Goal: Task Accomplishment & Management: Use online tool/utility

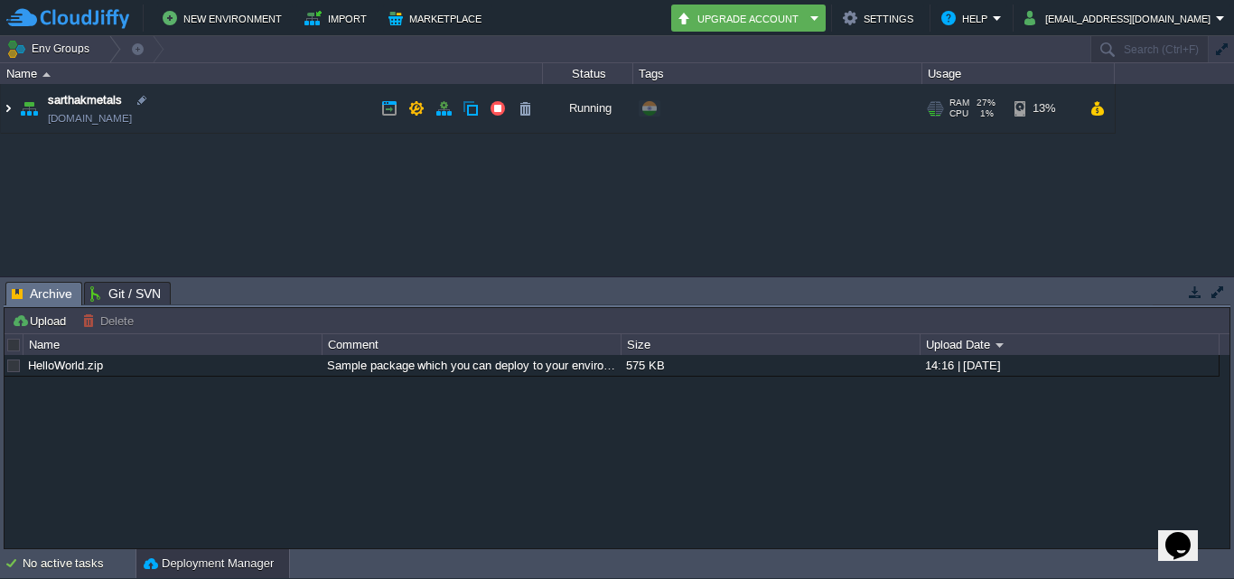
click at [13, 108] on img at bounding box center [8, 108] width 14 height 49
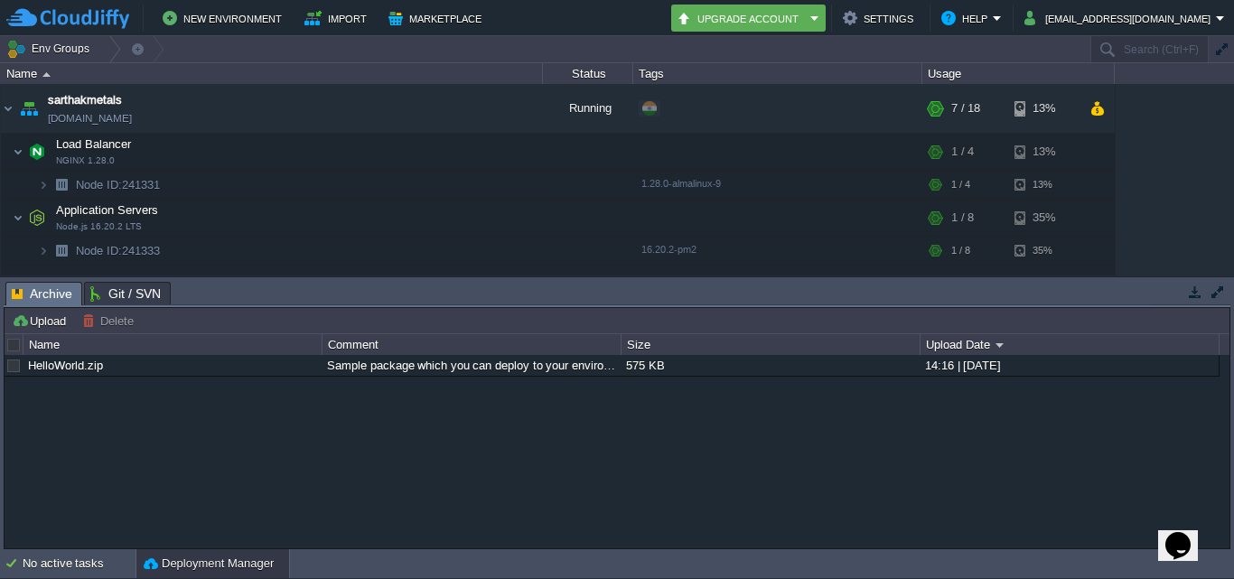
click at [1197, 290] on button "button" at bounding box center [1195, 292] width 16 height 16
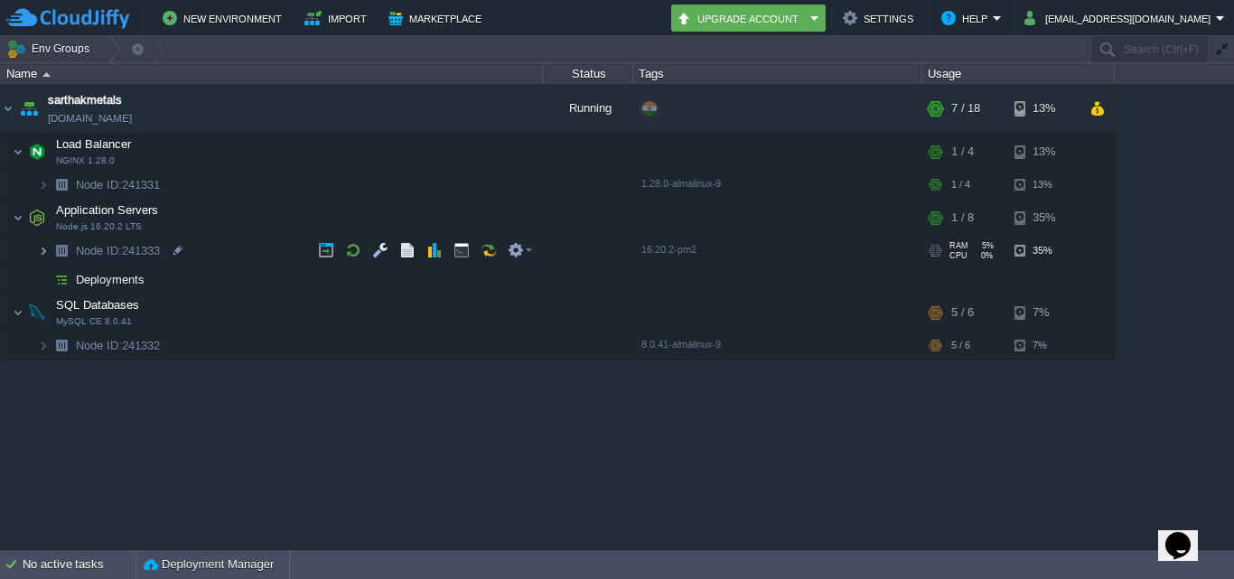
click at [40, 247] on img at bounding box center [43, 251] width 11 height 28
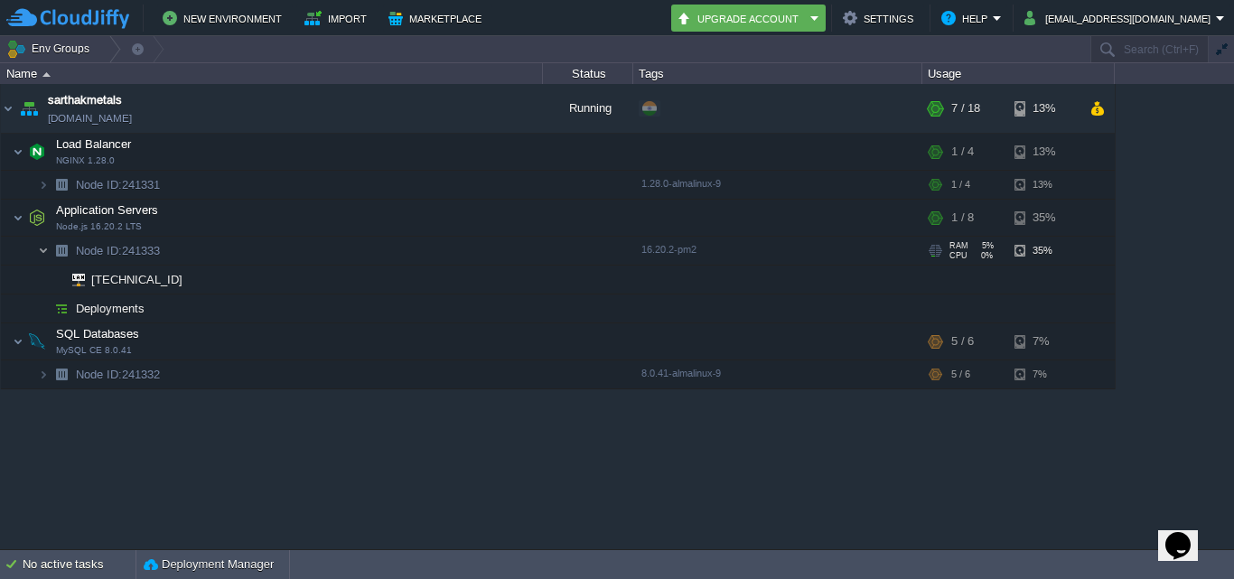
click at [40, 247] on img at bounding box center [43, 251] width 11 height 28
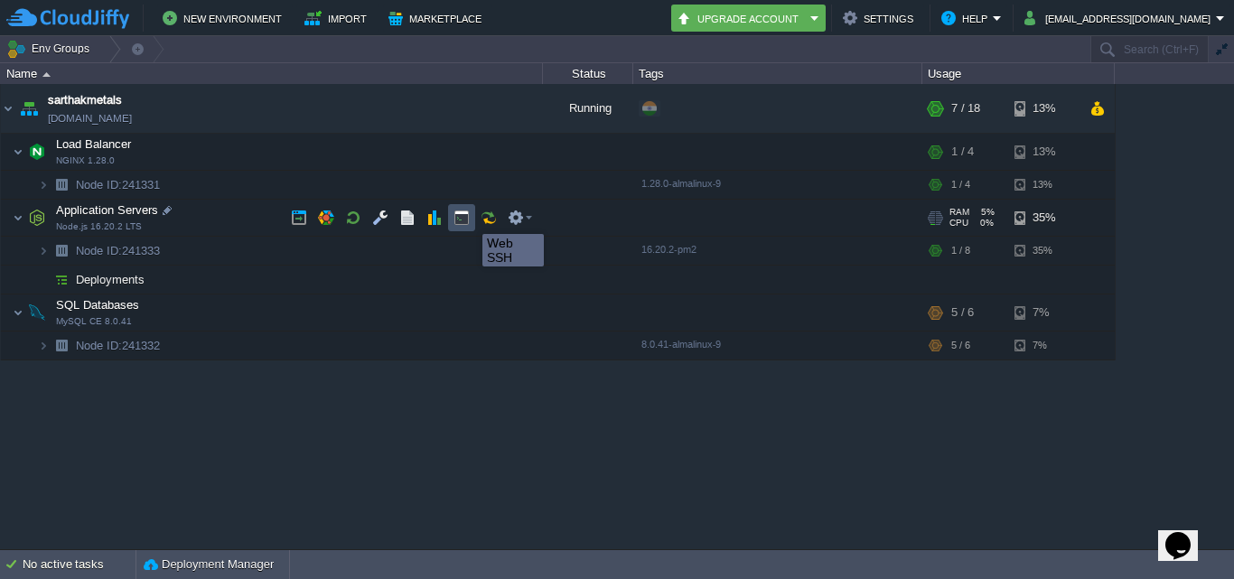
click at [463, 220] on button "button" at bounding box center [462, 218] width 16 height 16
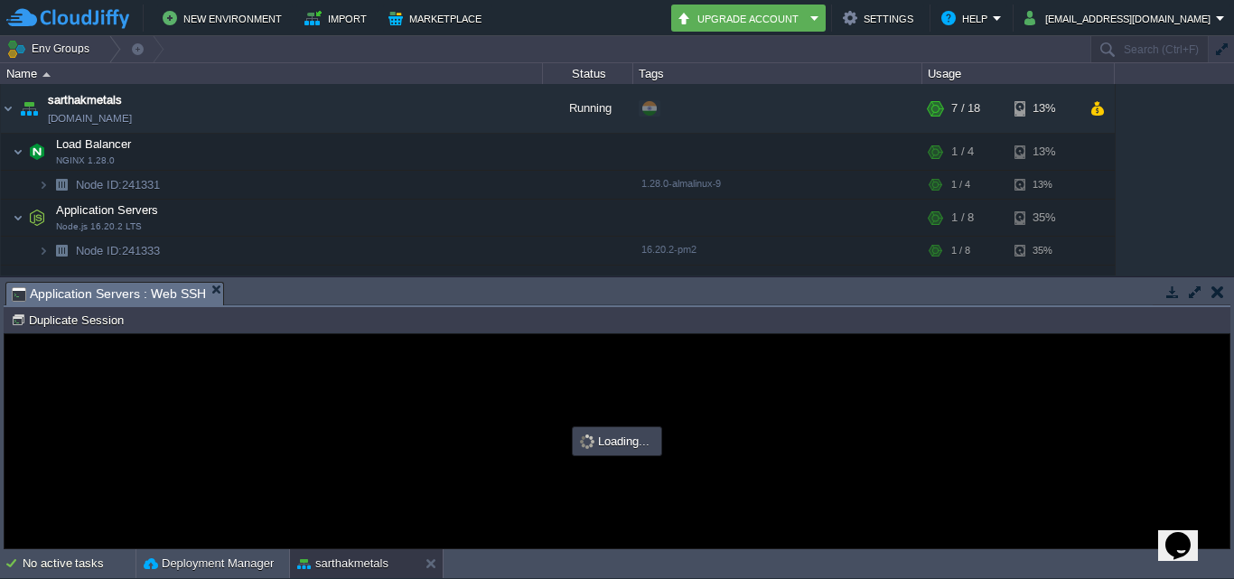
type input "#000000"
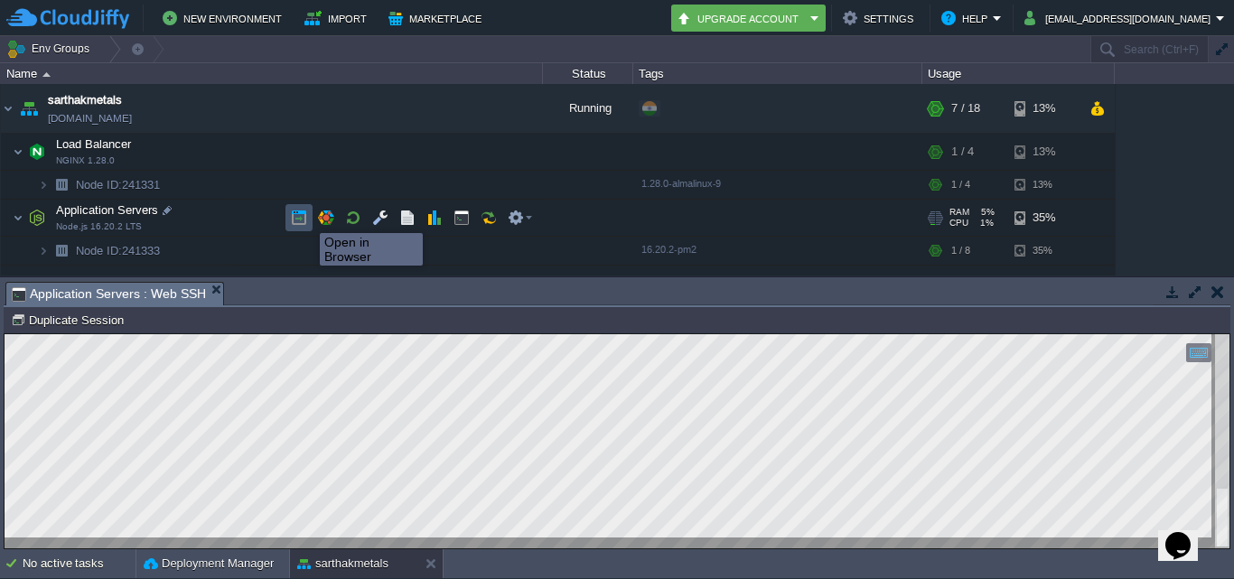
click at [291, 216] on button "button" at bounding box center [299, 218] width 16 height 16
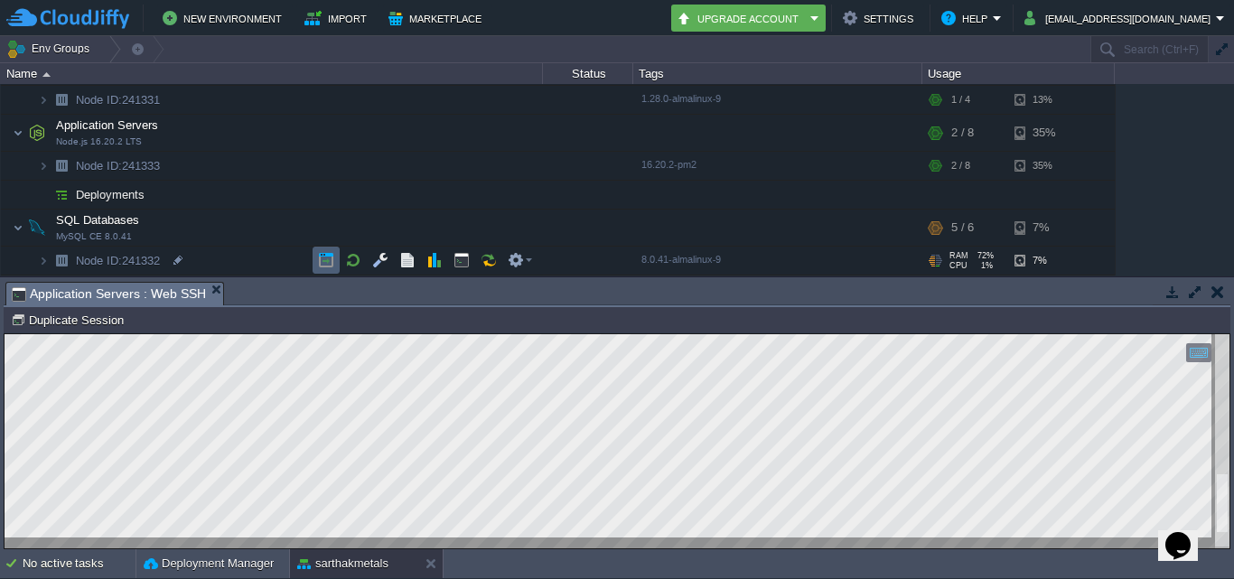
click at [319, 257] on button "button" at bounding box center [326, 260] width 16 height 16
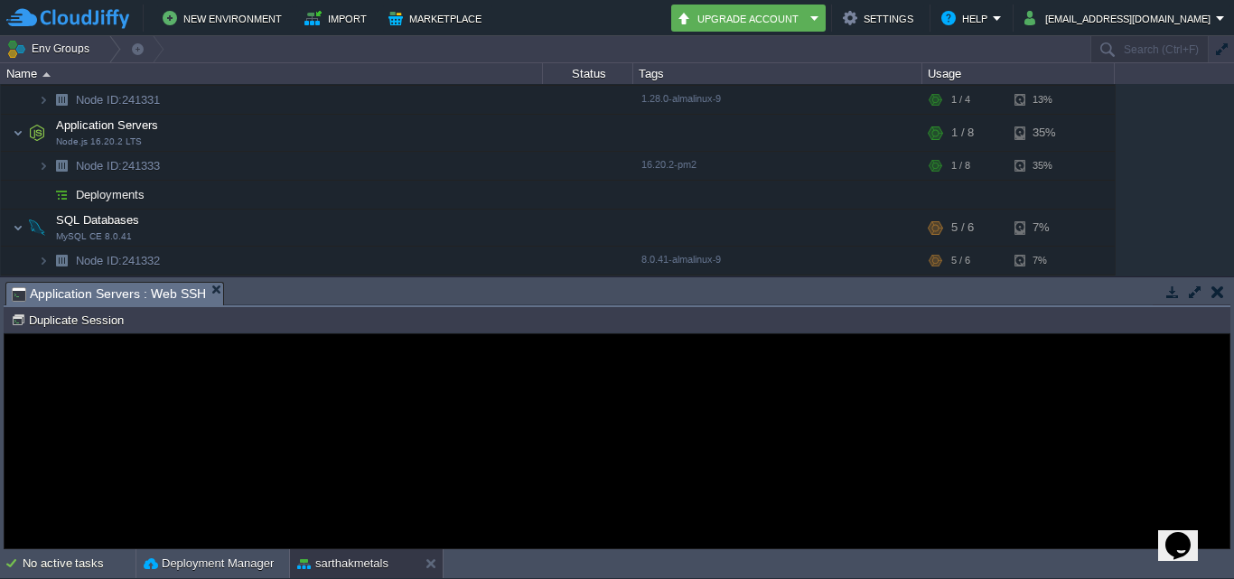
click at [428, 416] on h1 "Error" at bounding box center [617, 399] width 405 height 35
drag, startPoint x: 414, startPoint y: 656, endPoint x: 780, endPoint y: 415, distance: 438.3
click at [780, 415] on h1 "Error" at bounding box center [617, 399] width 405 height 35
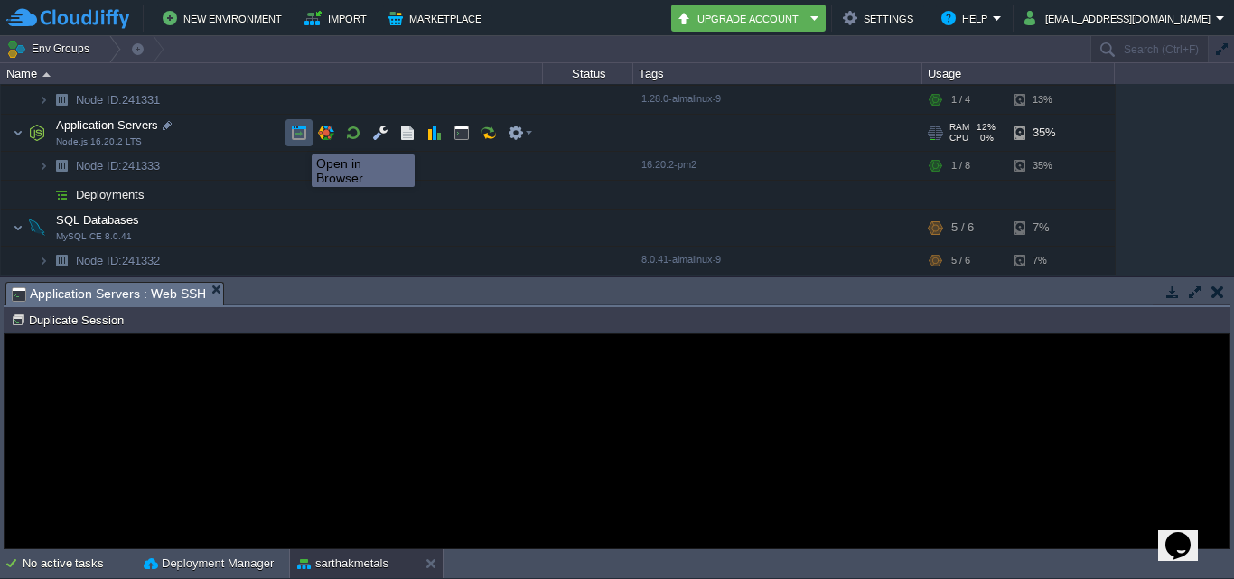
click at [298, 138] on button "button" at bounding box center [299, 133] width 16 height 16
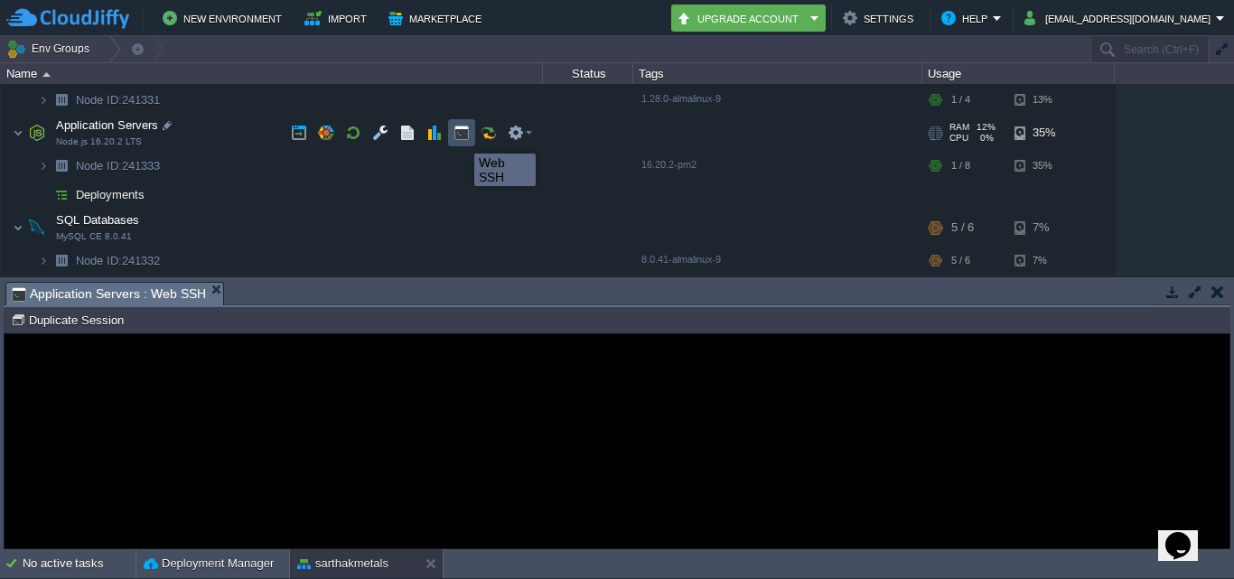
click at [461, 137] on button "button" at bounding box center [462, 133] width 16 height 16
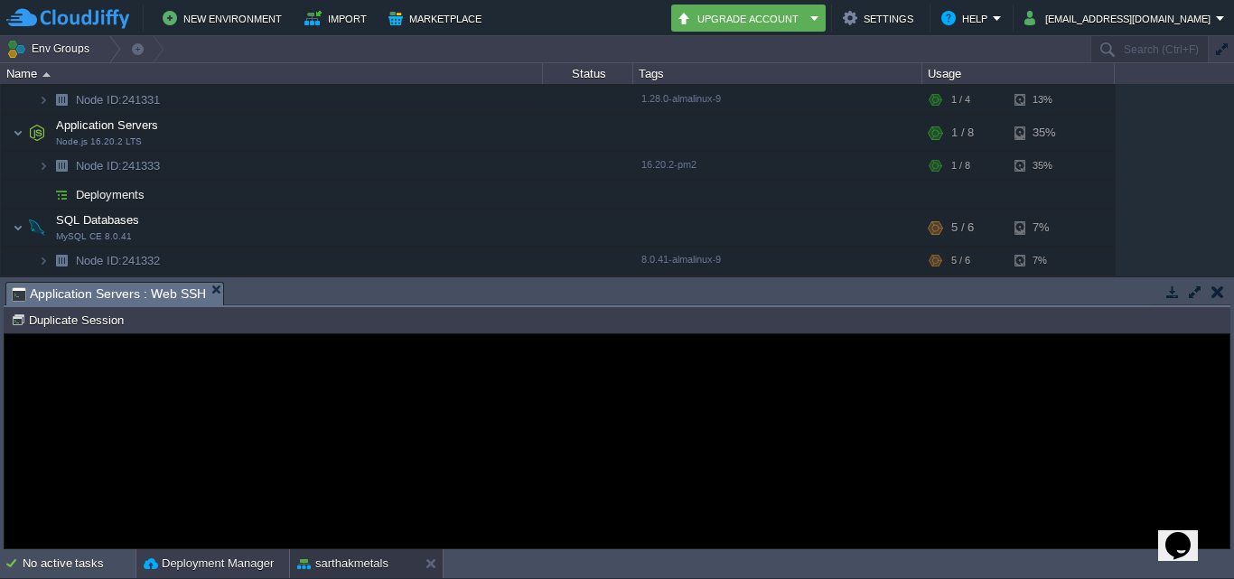
click at [184, 555] on button "Deployment Manager" at bounding box center [209, 564] width 130 height 18
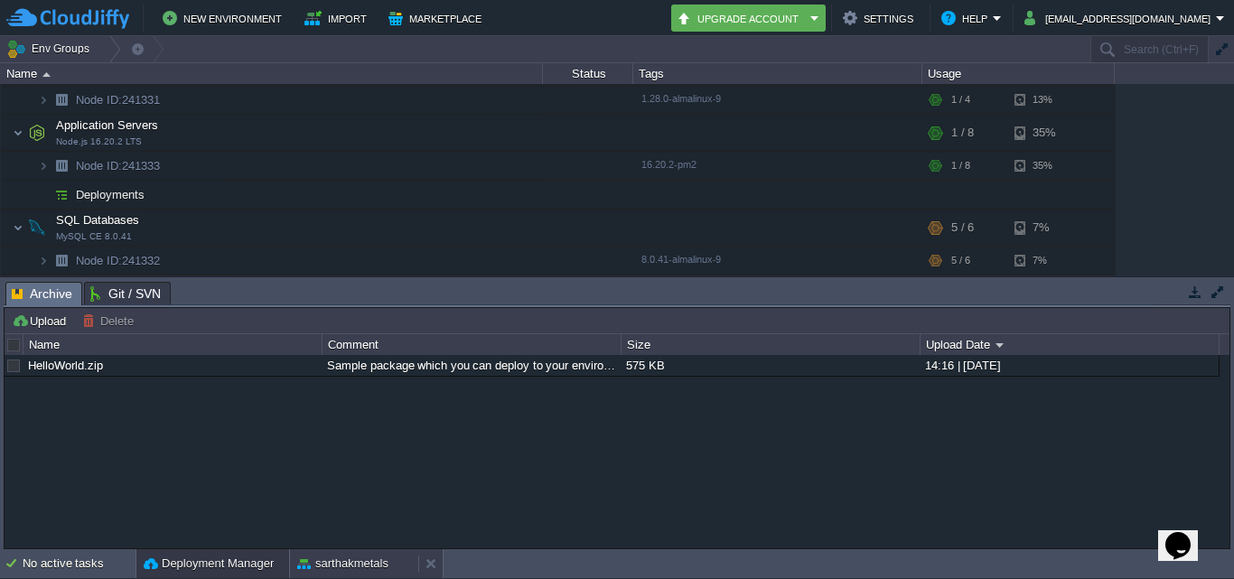
click at [342, 569] on button "sarthakmetals" at bounding box center [342, 564] width 91 height 18
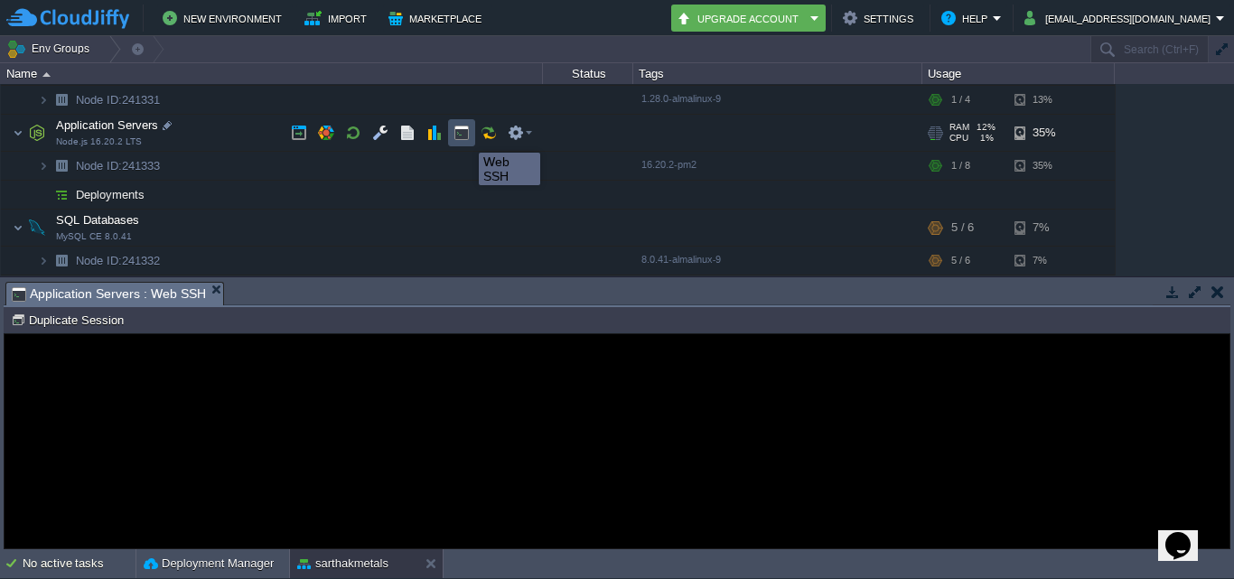
click at [466, 135] on button "button" at bounding box center [462, 133] width 16 height 16
click at [459, 135] on button "button" at bounding box center [462, 133] width 16 height 16
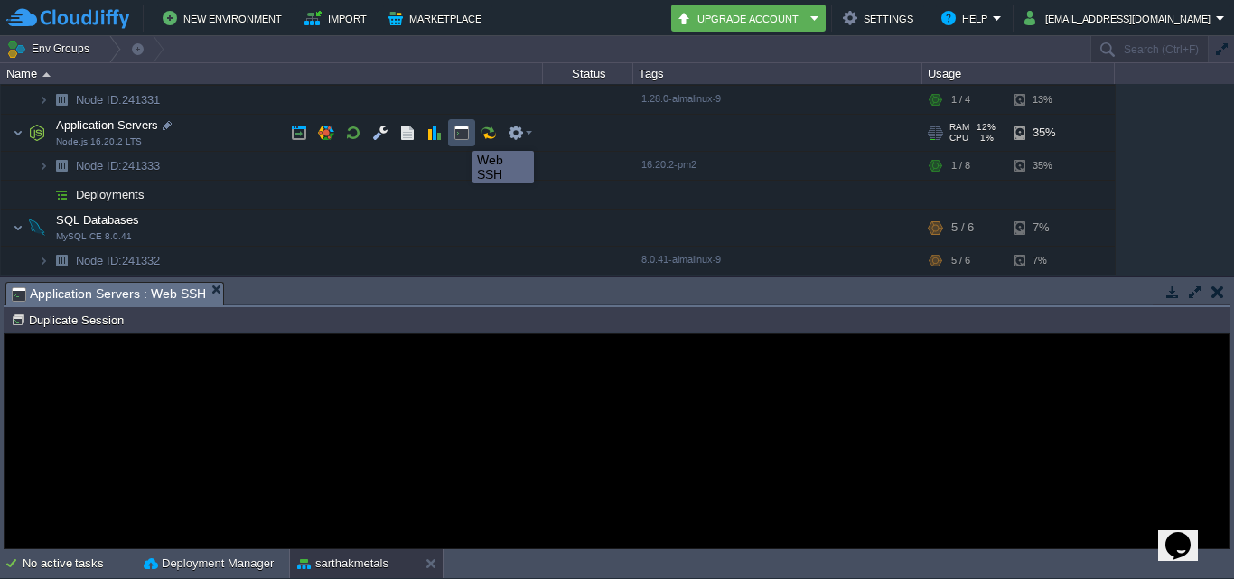
click at [459, 135] on button "button" at bounding box center [462, 133] width 16 height 16
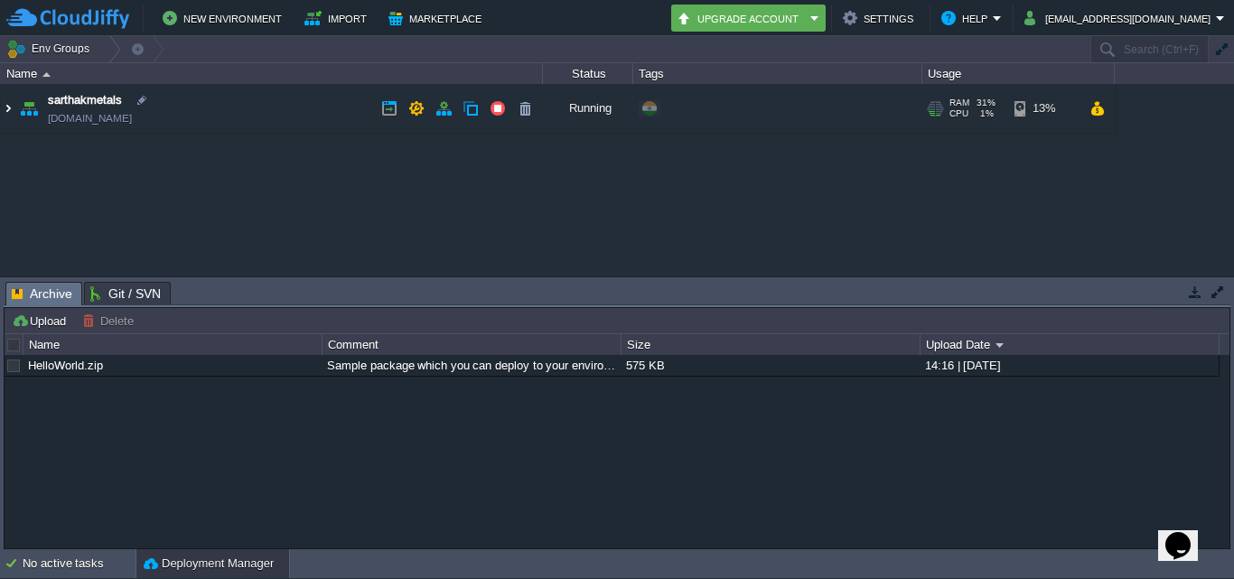
click at [13, 114] on img at bounding box center [8, 108] width 14 height 49
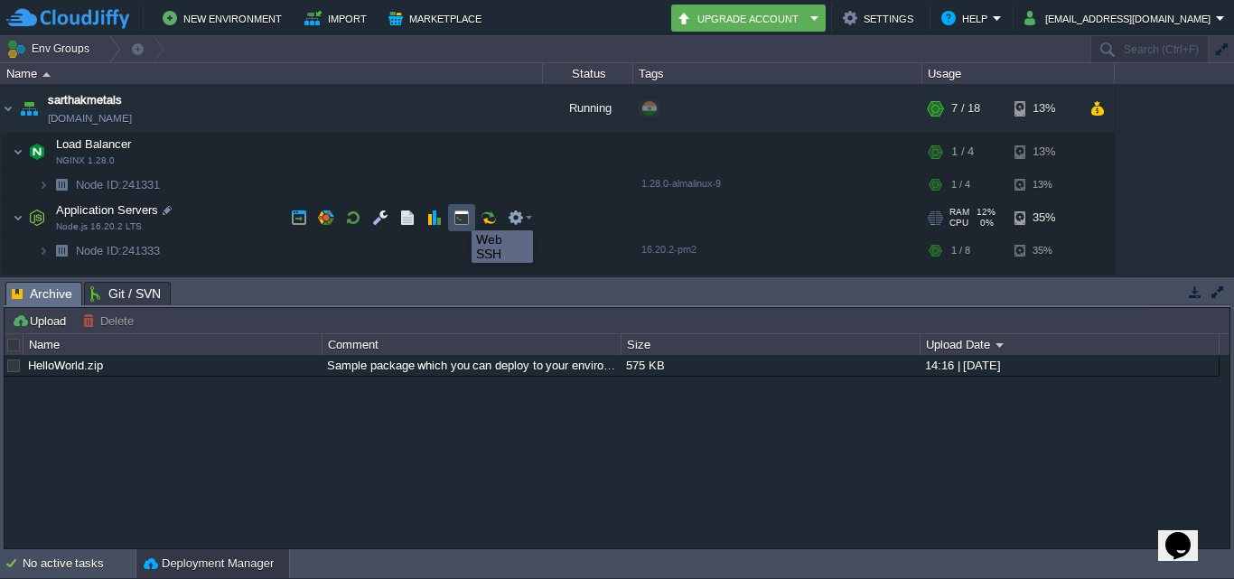
click at [458, 214] on button "button" at bounding box center [462, 218] width 16 height 16
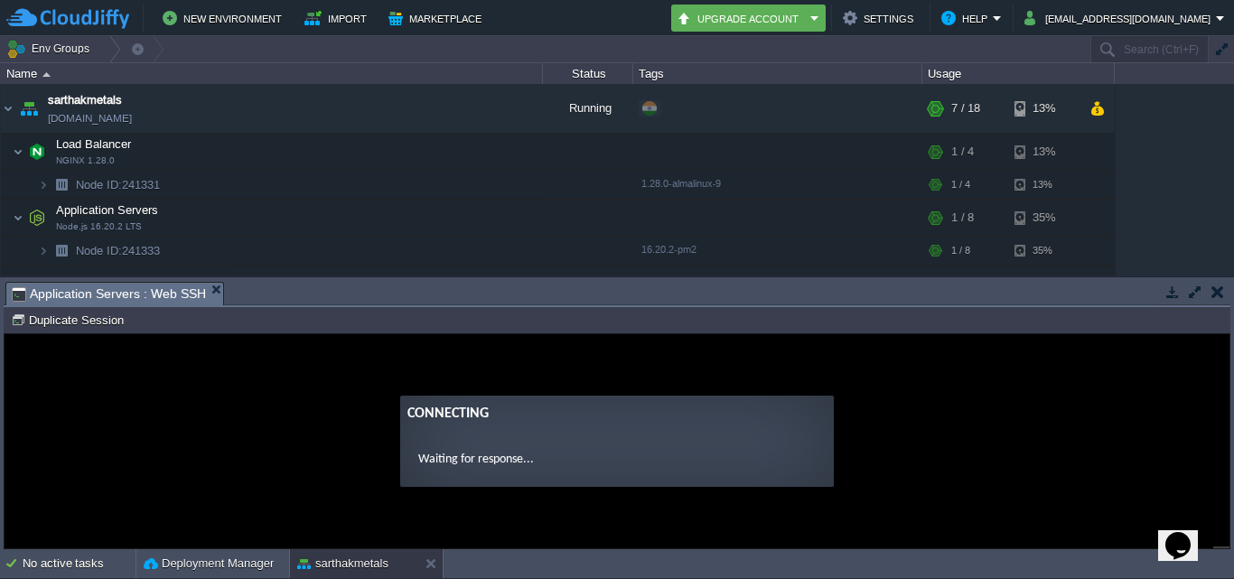
type input "#000000"
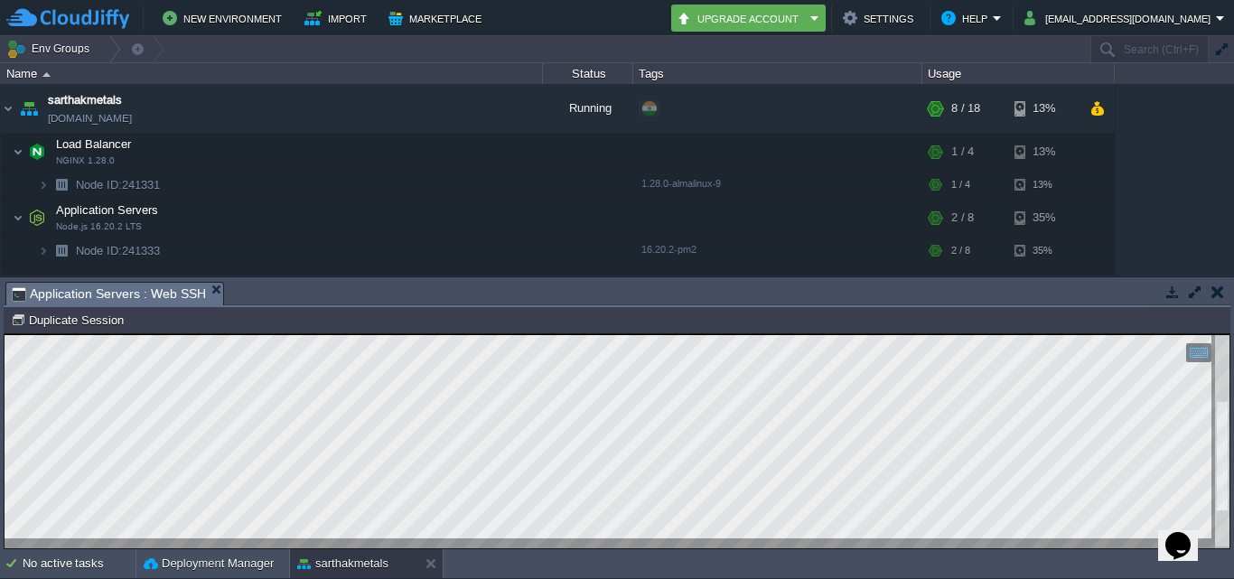
click at [1230, 334] on html "Copy: Ctrl + Shift + C Paste: Ctrl + V Settings: Ctrl + Shift + Alt 0" at bounding box center [617, 334] width 1225 height 0
click at [1218, 334] on html "Copy: Ctrl + Shift + C Paste: Ctrl + V Settings: Ctrl + Shift + Alt 0" at bounding box center [617, 334] width 1225 height 0
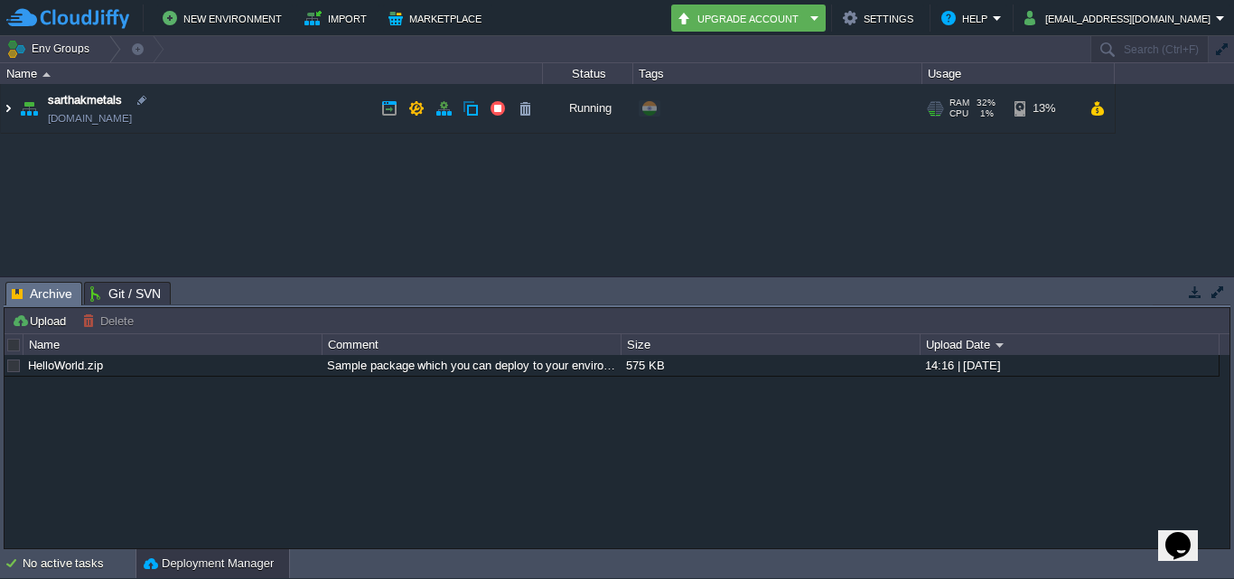
click at [14, 104] on img at bounding box center [8, 108] width 14 height 49
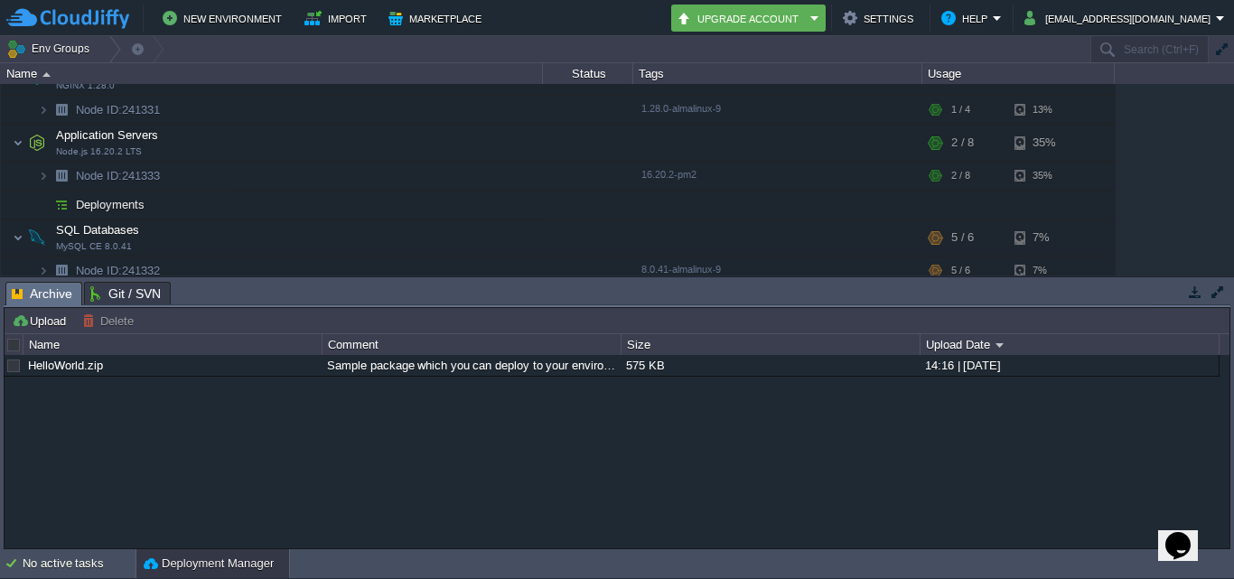
scroll to position [85, 0]
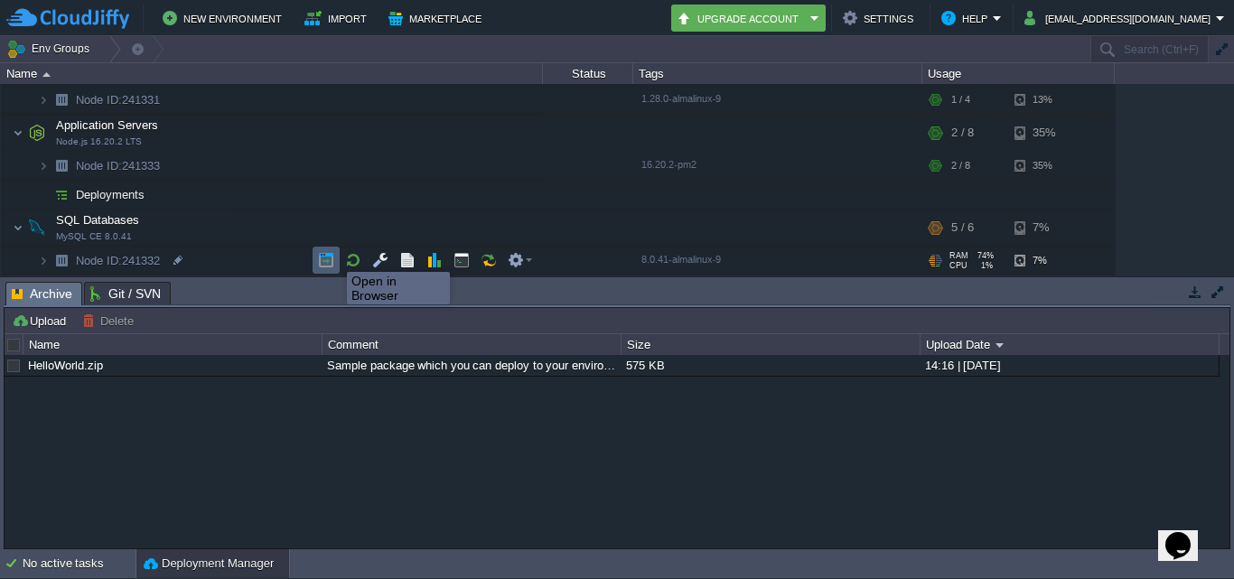
click at [327, 256] on button "button" at bounding box center [326, 260] width 16 height 16
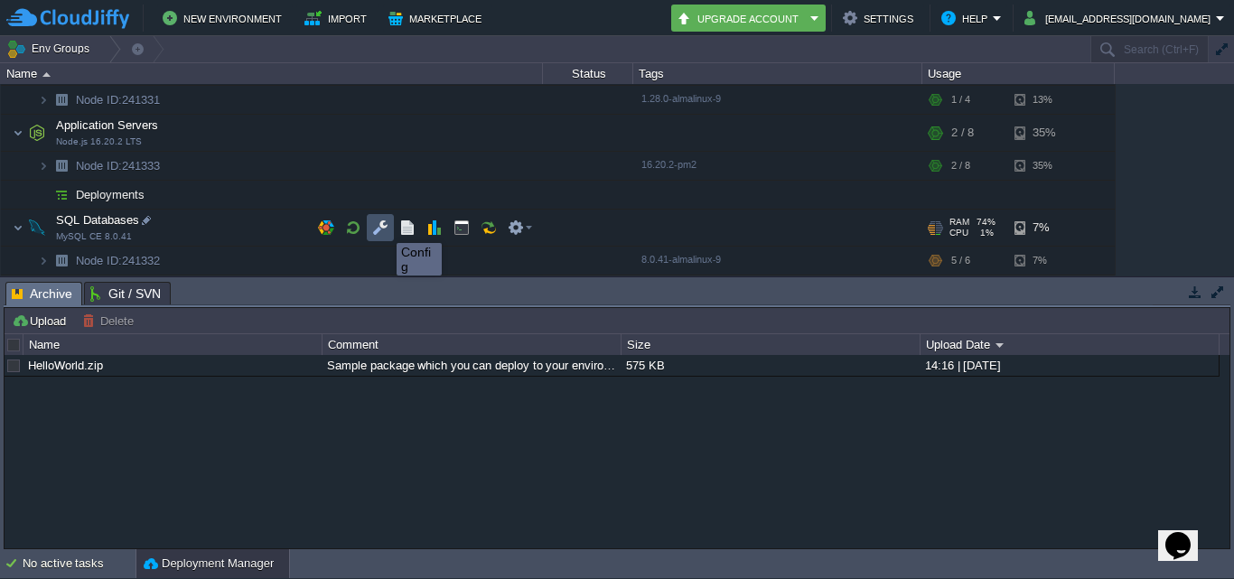
click at [383, 227] on button "button" at bounding box center [380, 228] width 16 height 16
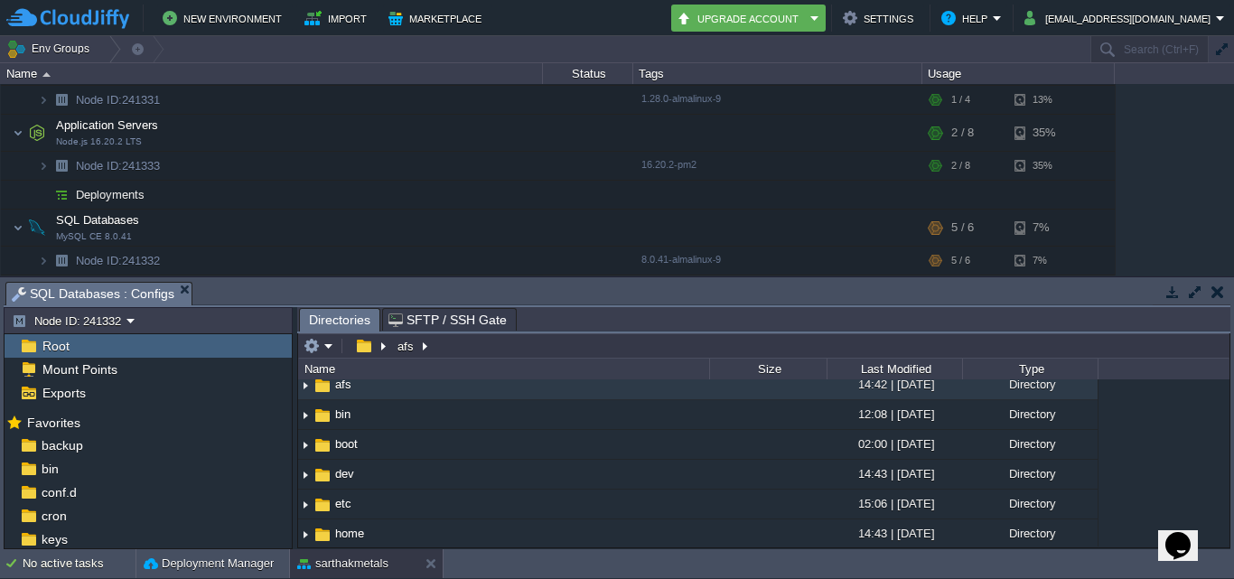
scroll to position [0, 0]
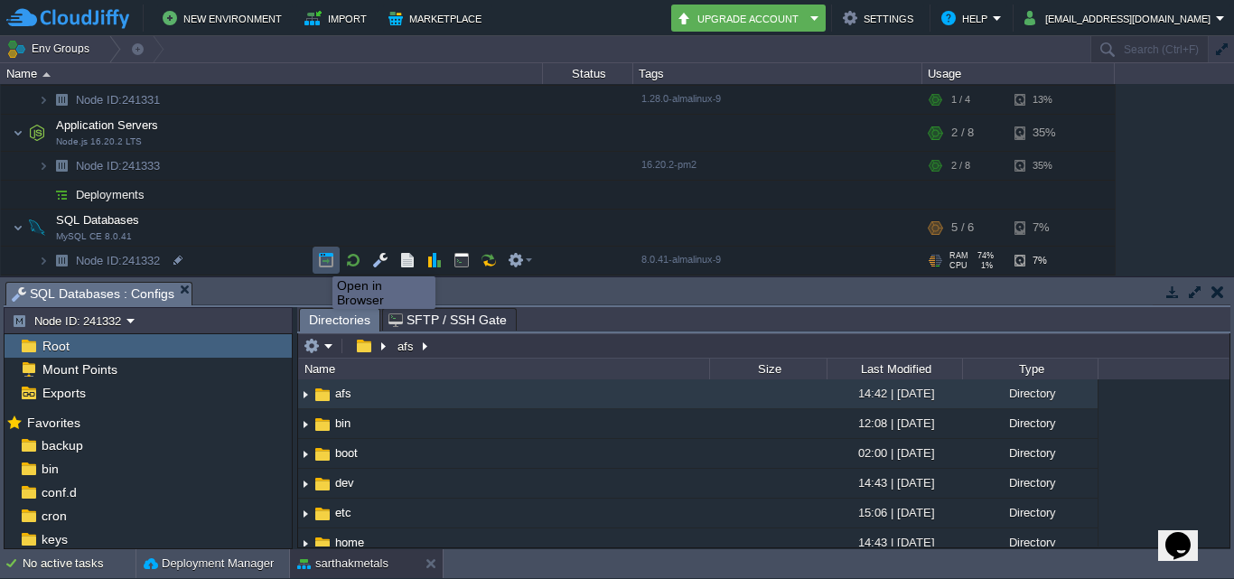
click at [319, 260] on button "button" at bounding box center [326, 260] width 16 height 16
